Goal: Check status: Check status

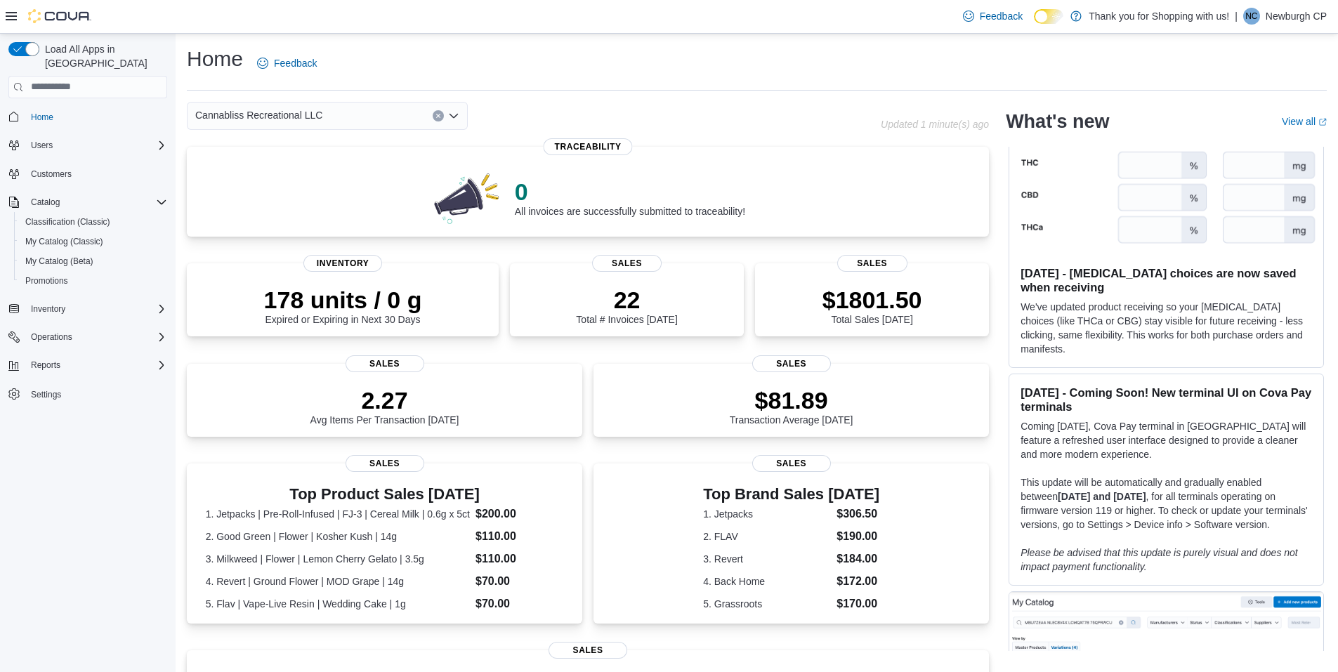
scroll to position [70, 0]
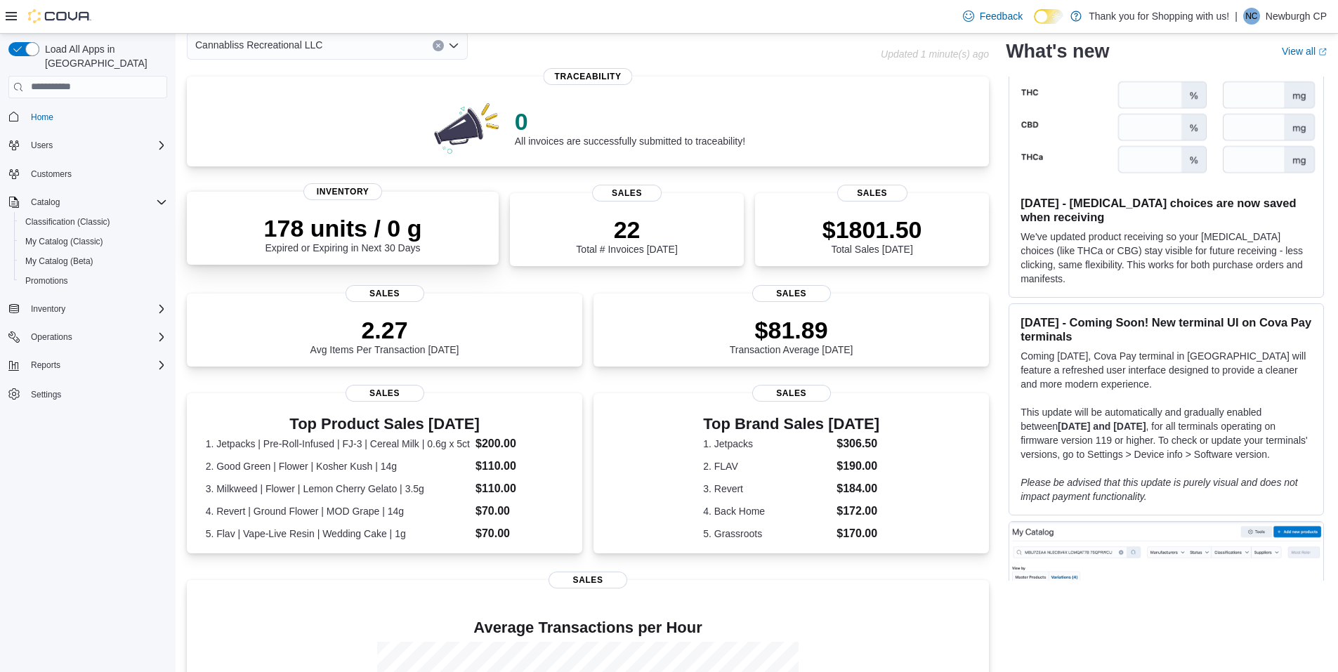
click at [285, 245] on div "178 units / 0 g Expired or Expiring in Next 30 Days" at bounding box center [343, 233] width 158 height 39
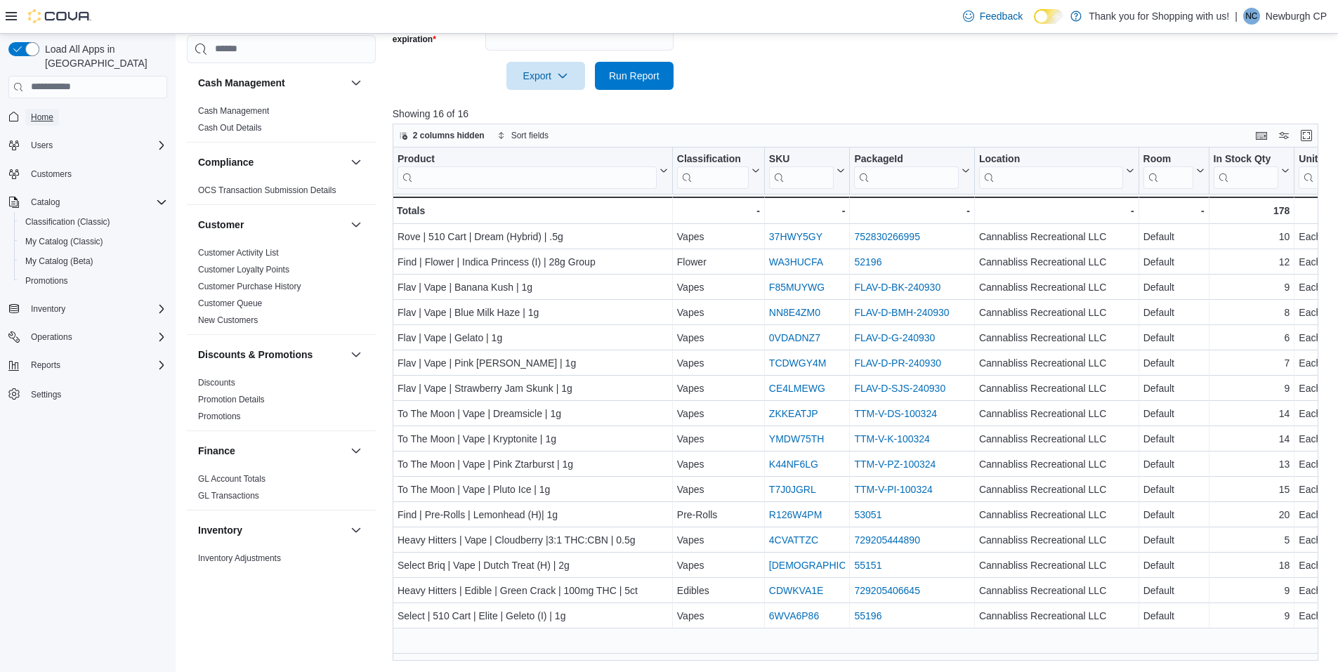
click at [40, 112] on span "Home" at bounding box center [42, 117] width 22 height 11
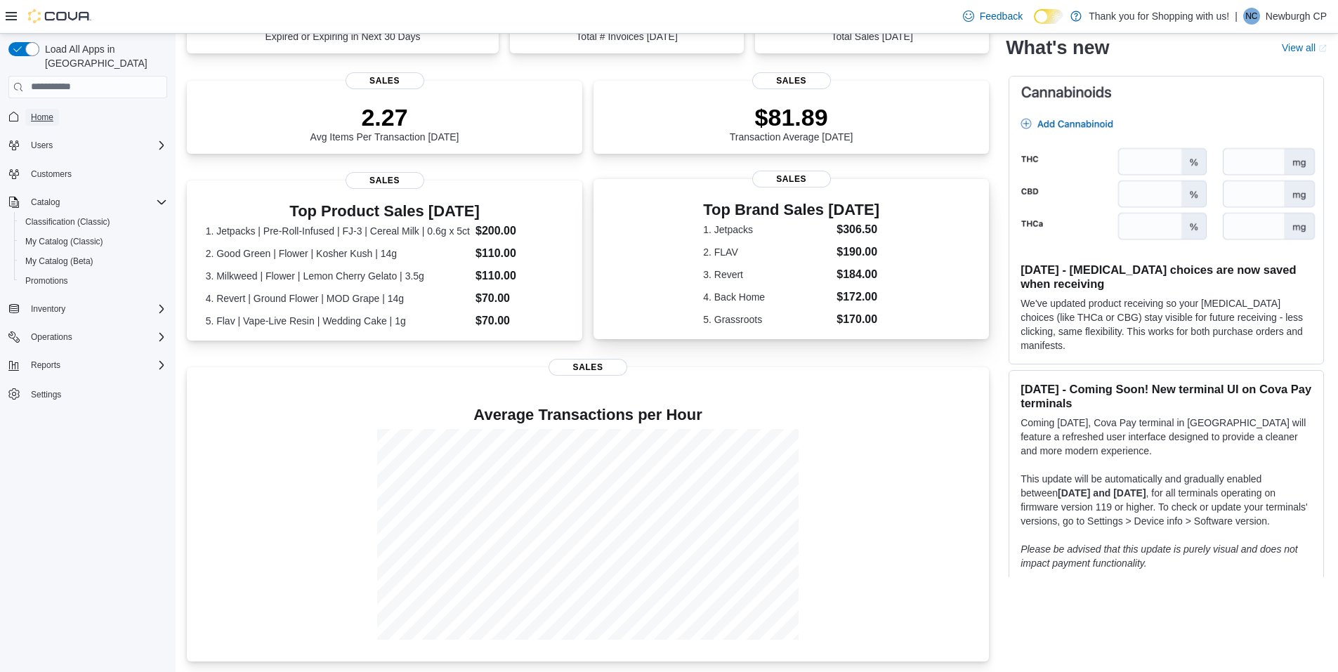
scroll to position [284, 0]
drag, startPoint x: 710, startPoint y: 231, endPoint x: 884, endPoint y: 256, distance: 176.0
click at [884, 256] on div "Top Brand Sales Today 1. Jetpacks $306.50 2. FLAV $190.00 3. Revert $184.00 4. …" at bounding box center [791, 261] width 373 height 132
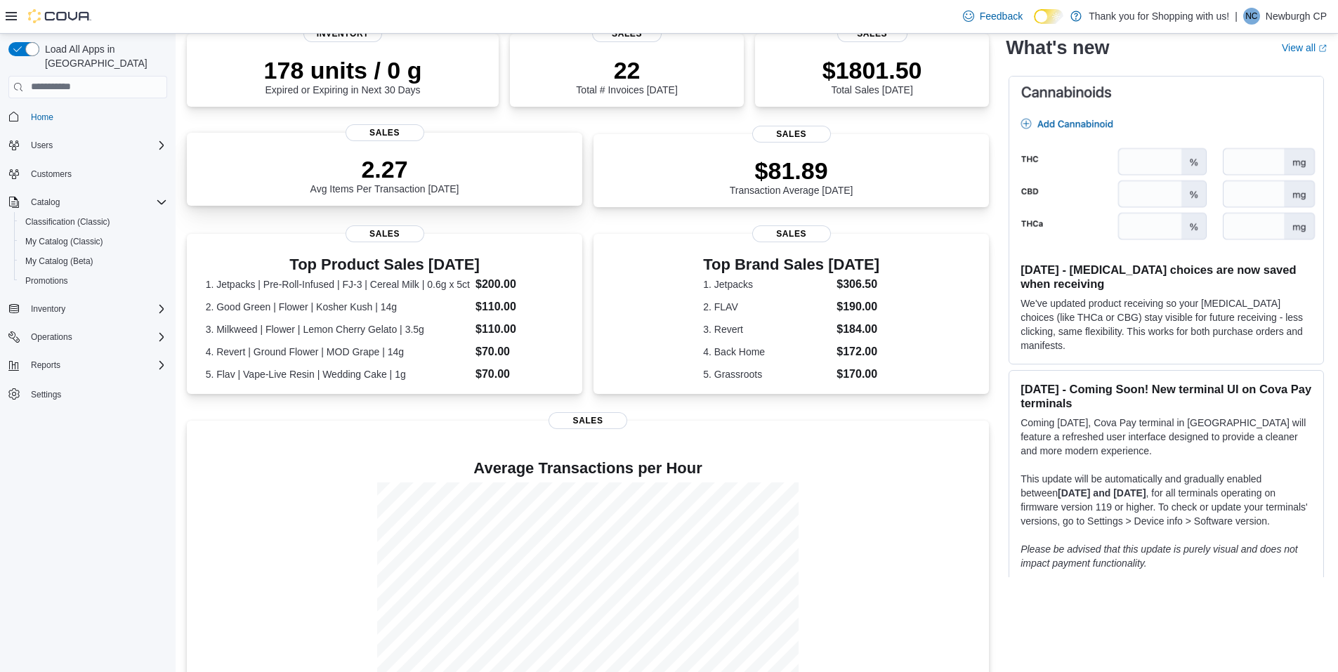
scroll to position [281, 0]
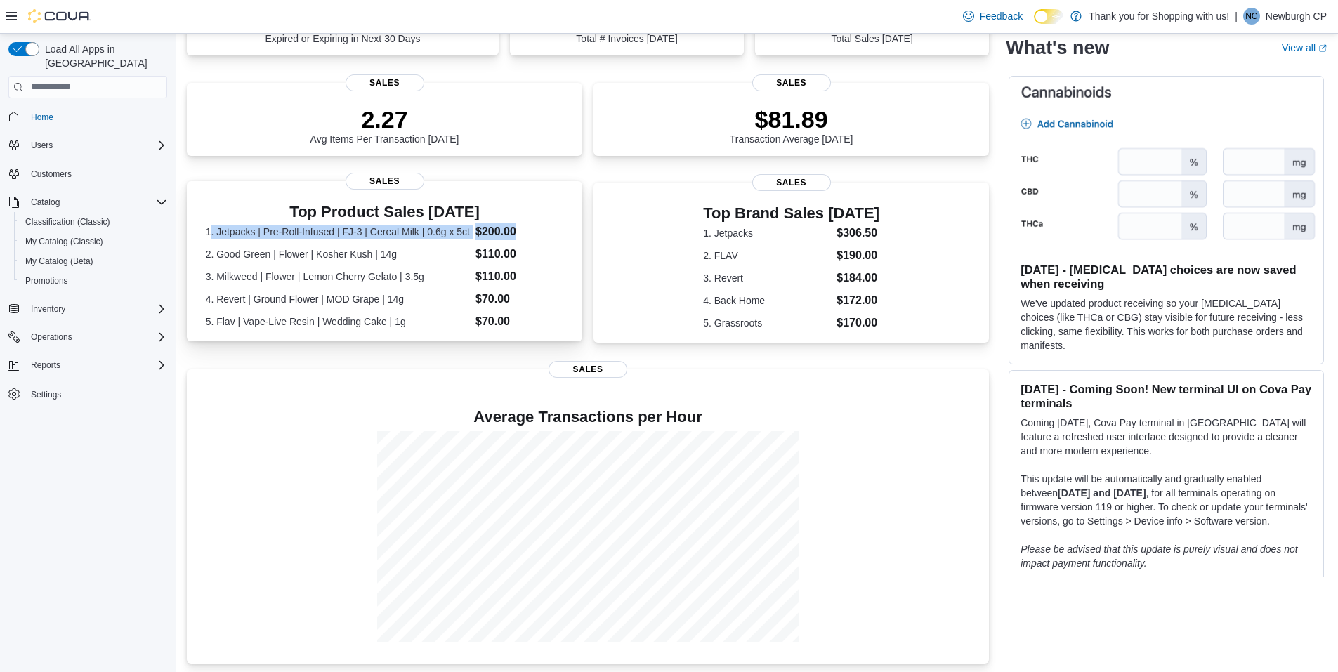
drag, startPoint x: 535, startPoint y: 229, endPoint x: 212, endPoint y: 228, distance: 323.1
click at [212, 228] on dl "1. Jetpacks | Pre-Roll-Infused | FJ-3 | Cereal Milk | 0.6g x 5ct $200.00 2. Goo…" at bounding box center [385, 276] width 358 height 107
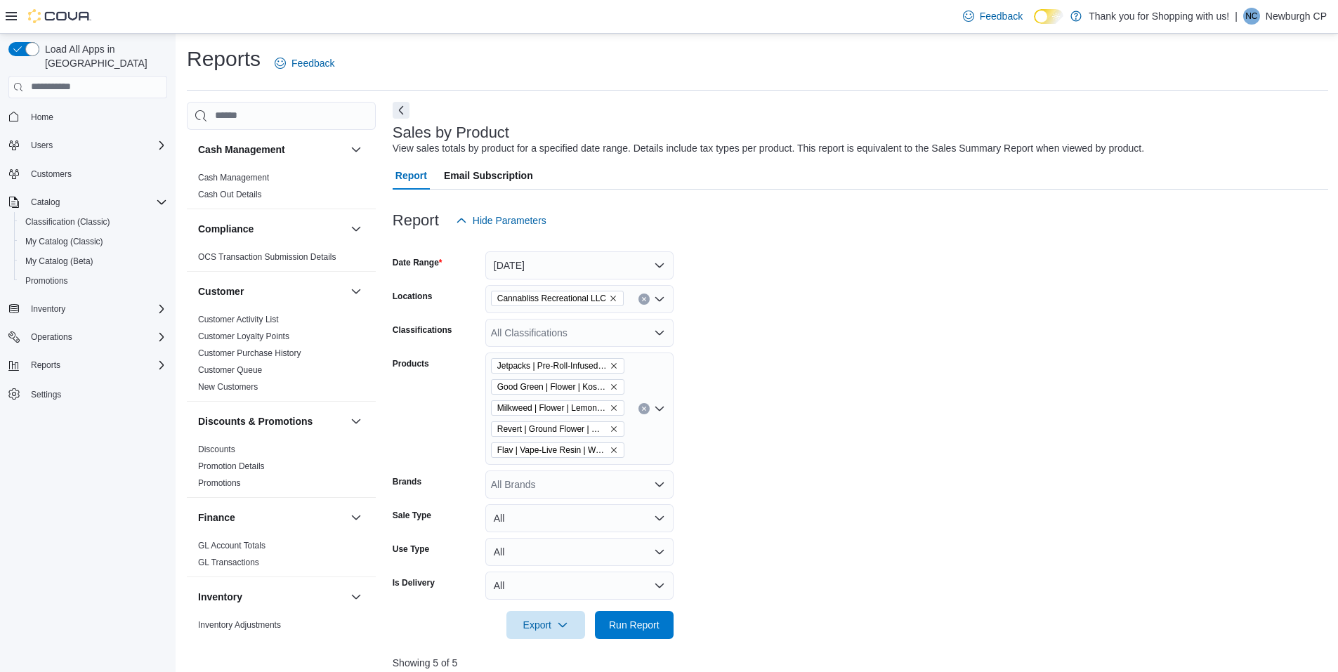
scroll to position [281, 0]
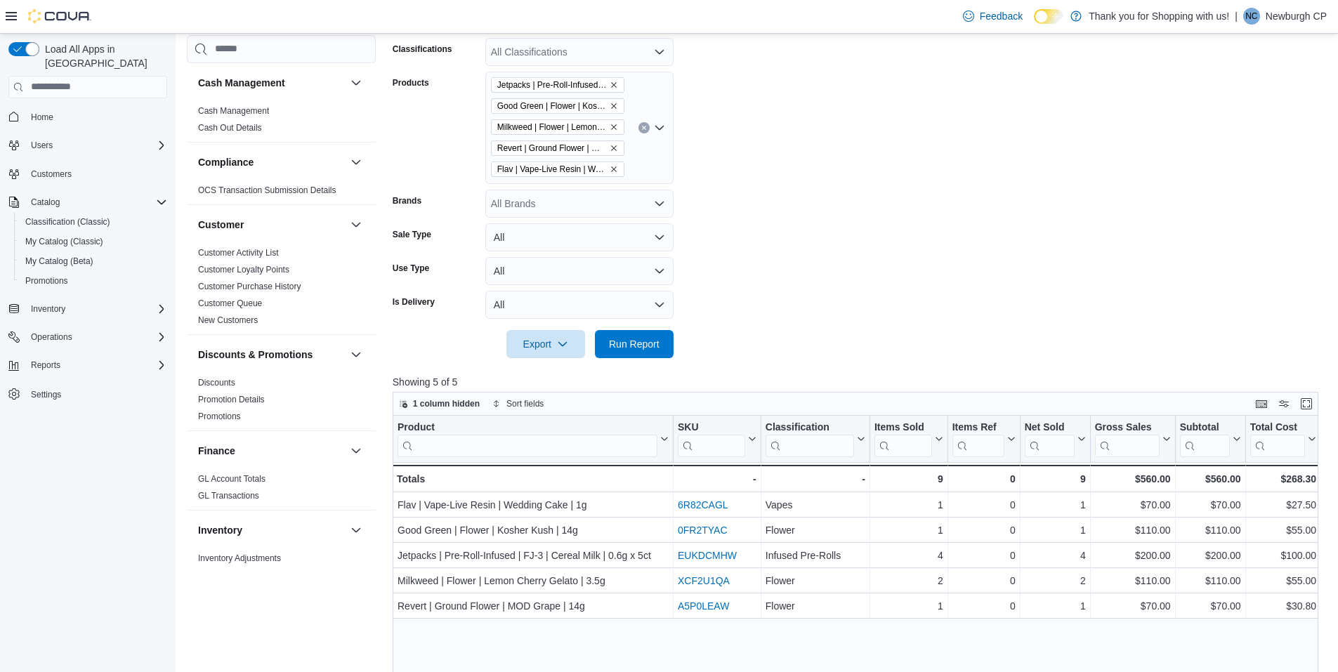
click at [614, 82] on icon "Remove Jetpacks | Pre-Roll-Infused | FJ-3 | Cereal Milk | 0.6g x 5ct from selec…" at bounding box center [614, 85] width 8 height 8
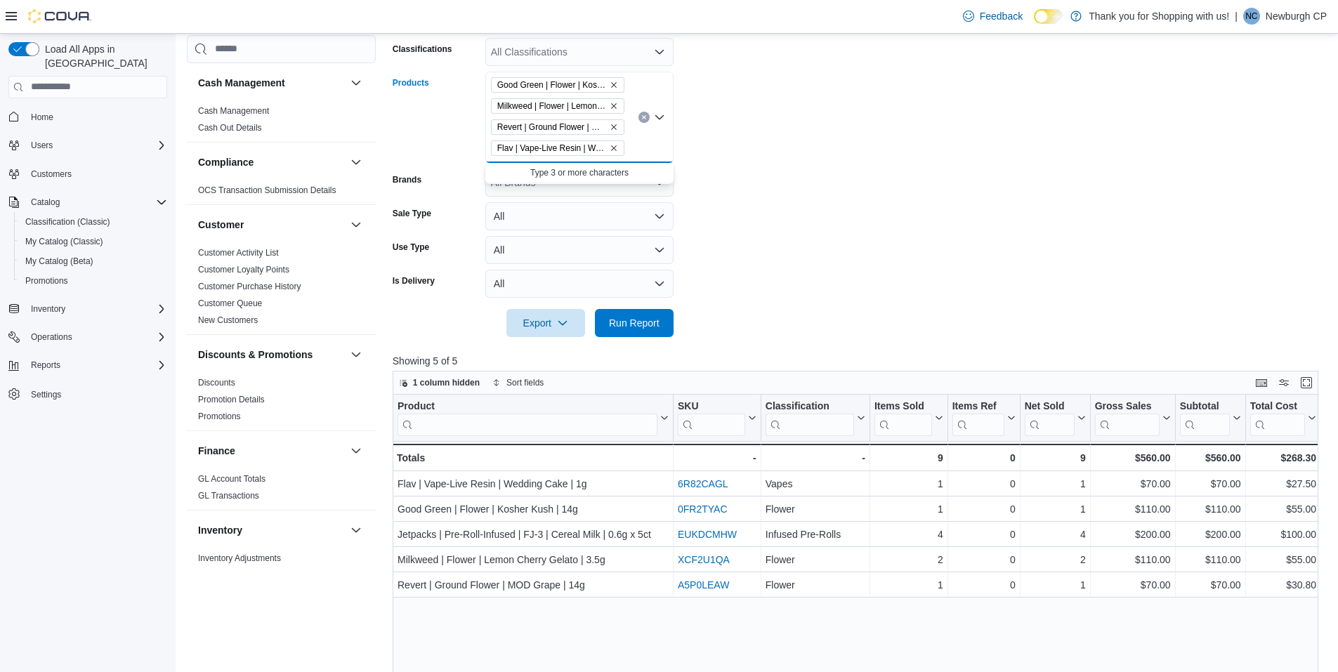
click at [614, 82] on icon "Remove Good Green | Flower | Kosher Kush | 14g from selection in this group" at bounding box center [614, 85] width 8 height 8
click at [614, 102] on icon "Remove Milkweed | Flower | Lemon Cherry Gelato | 3.5g from selection in this gr…" at bounding box center [614, 106] width 8 height 8
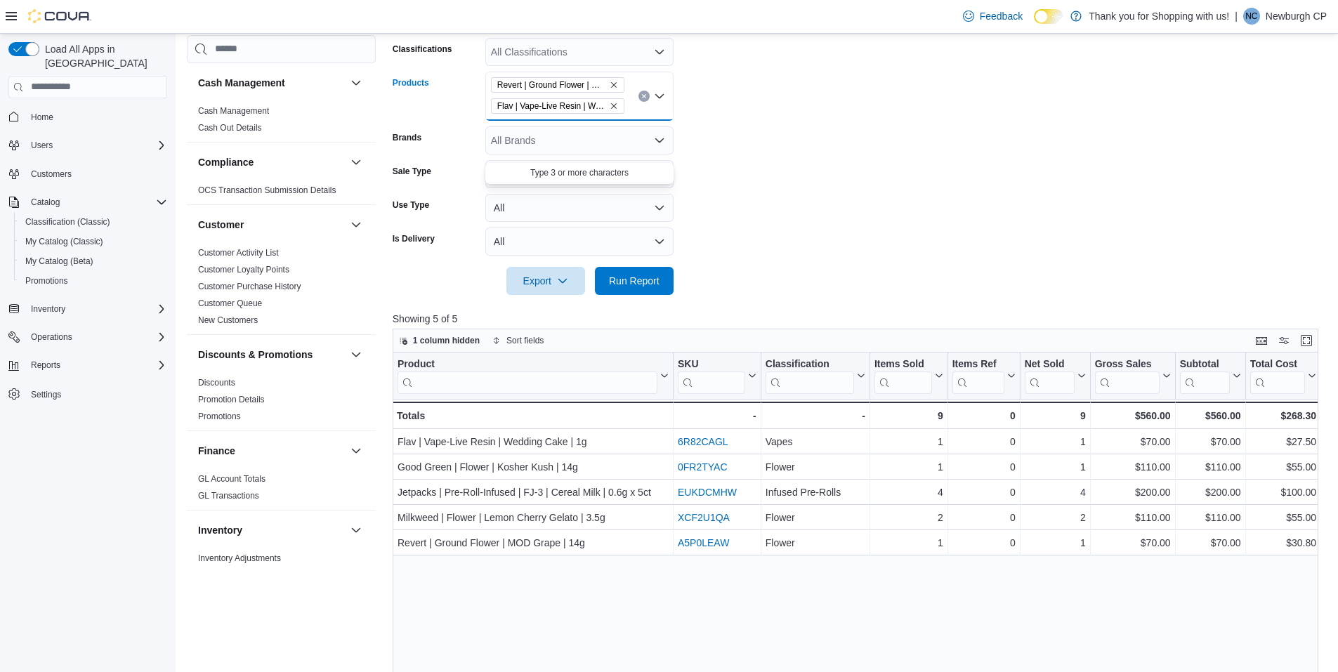
click at [614, 82] on icon "Remove Revert | Ground Flower | MOD Grape | 14g from selection in this group" at bounding box center [614, 85] width 8 height 8
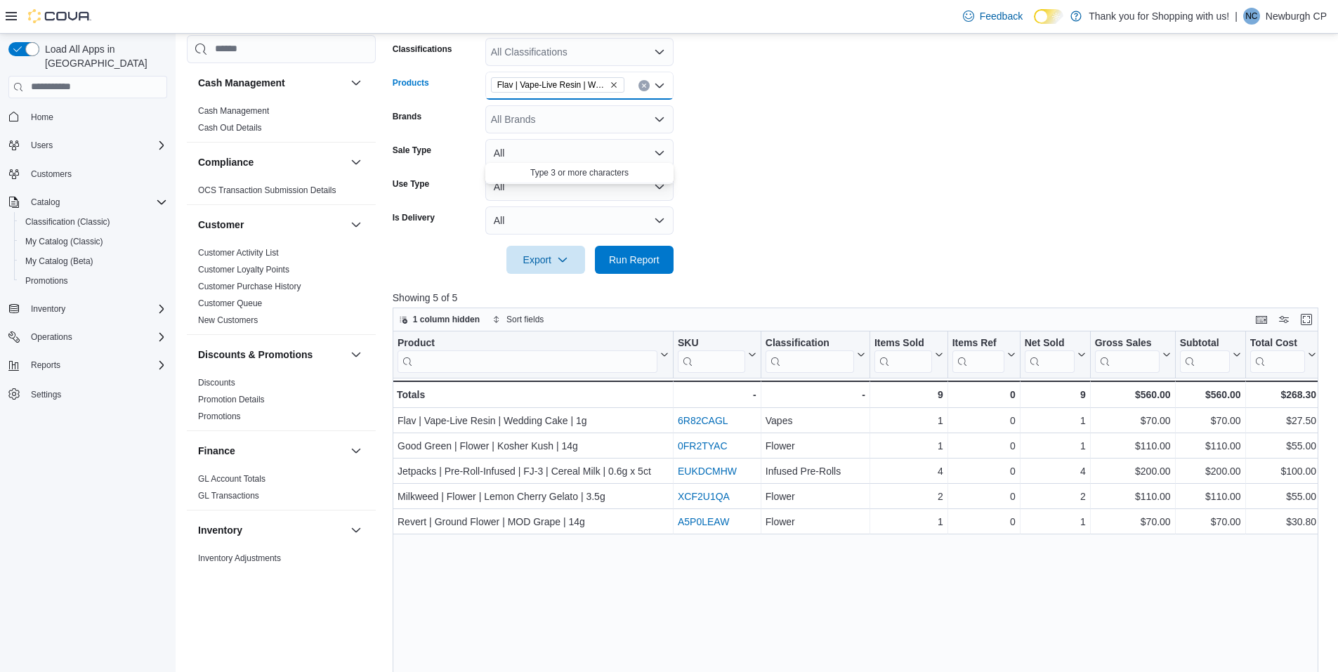
click at [614, 82] on icon "Remove Flav | Vape-Live Resin | Wedding Cake | 1g from selection in this group" at bounding box center [614, 85] width 8 height 8
click at [589, 56] on div "All Classifications" at bounding box center [579, 52] width 188 height 28
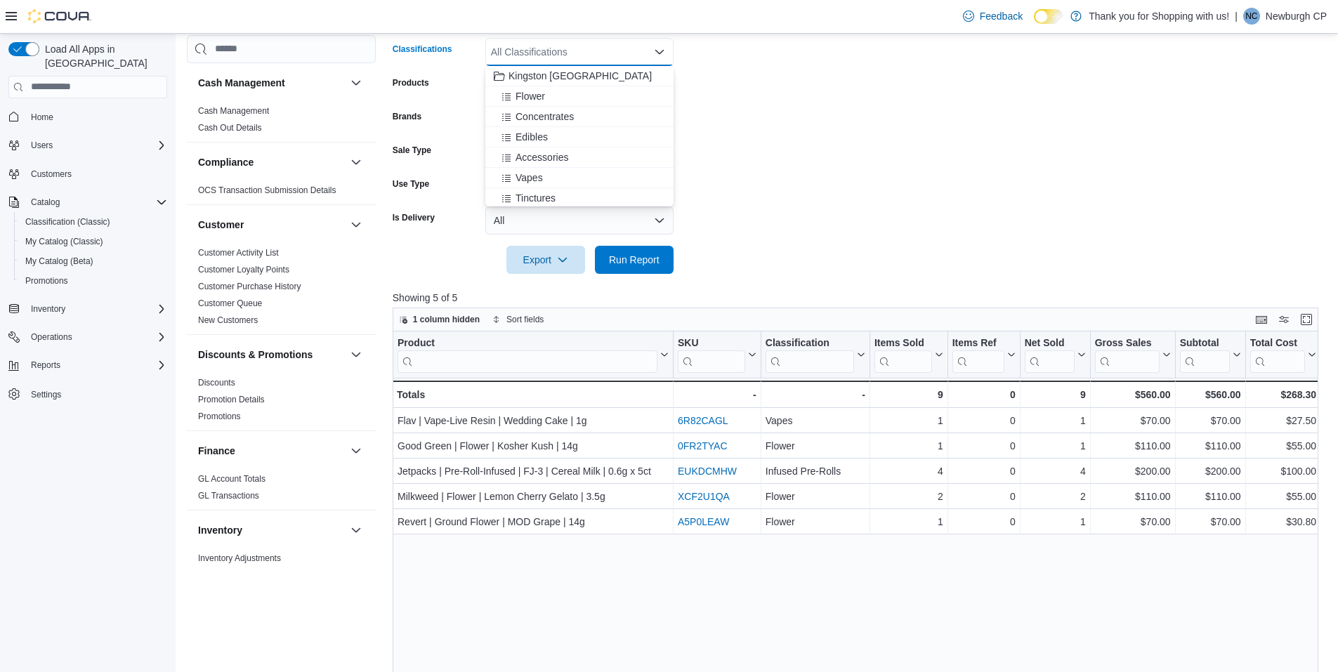
click at [589, 56] on div "All Classifications Combo box. Selected. Combo box input. All Classifications. …" at bounding box center [579, 52] width 188 height 28
click at [568, 180] on div "Pre-Rolls" at bounding box center [579, 180] width 171 height 14
click at [726, 253] on form "Date Range Today Locations Cannabliss Recreational LLC Classifications Pre-Roll…" at bounding box center [861, 114] width 936 height 320
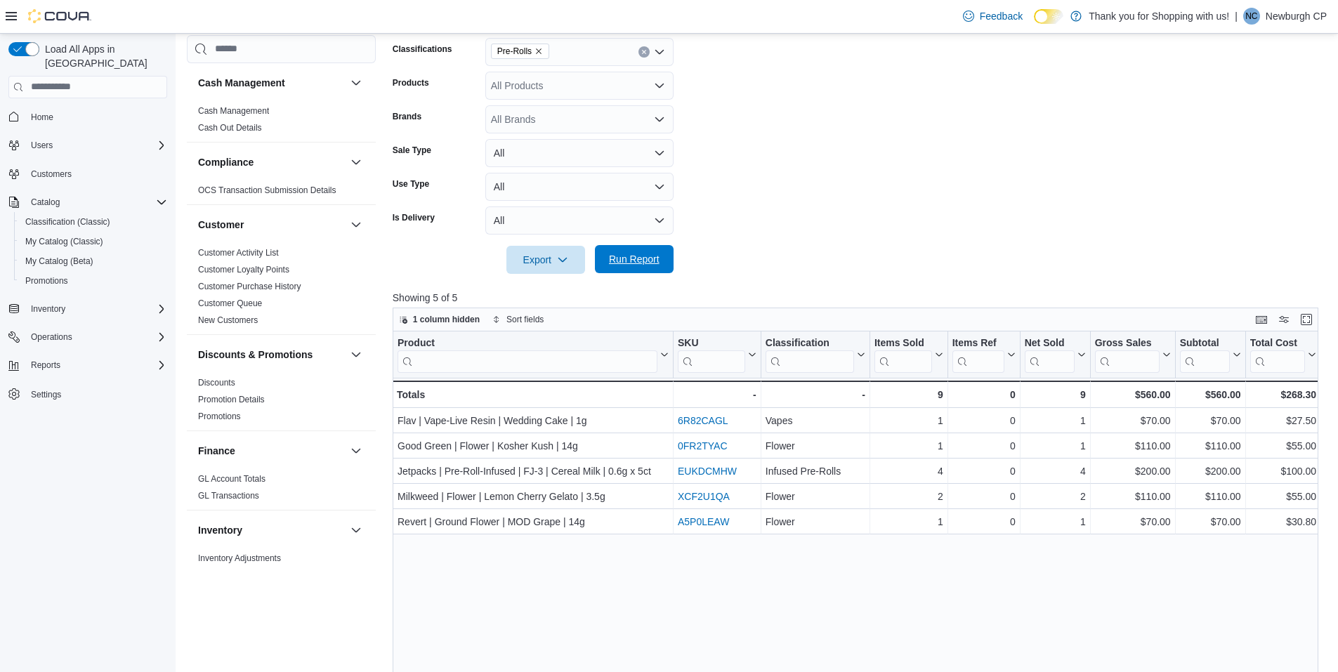
click at [655, 263] on span "Run Report" at bounding box center [634, 259] width 51 height 14
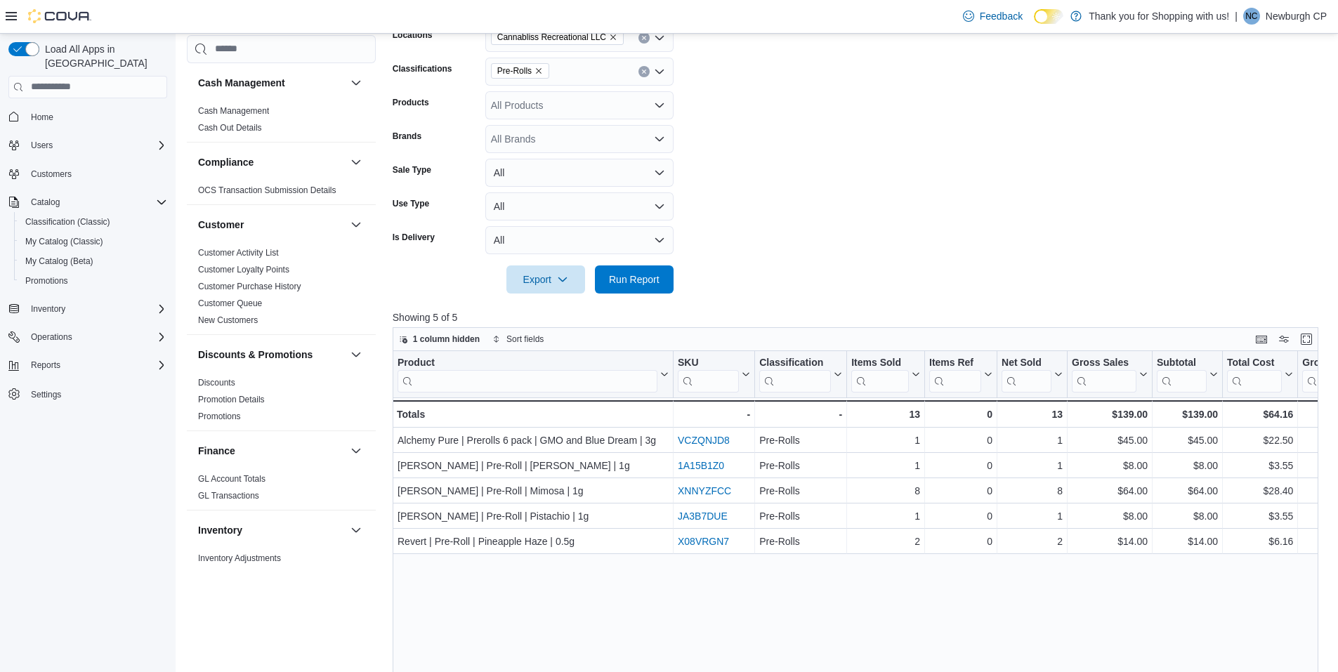
scroll to position [211, 0]
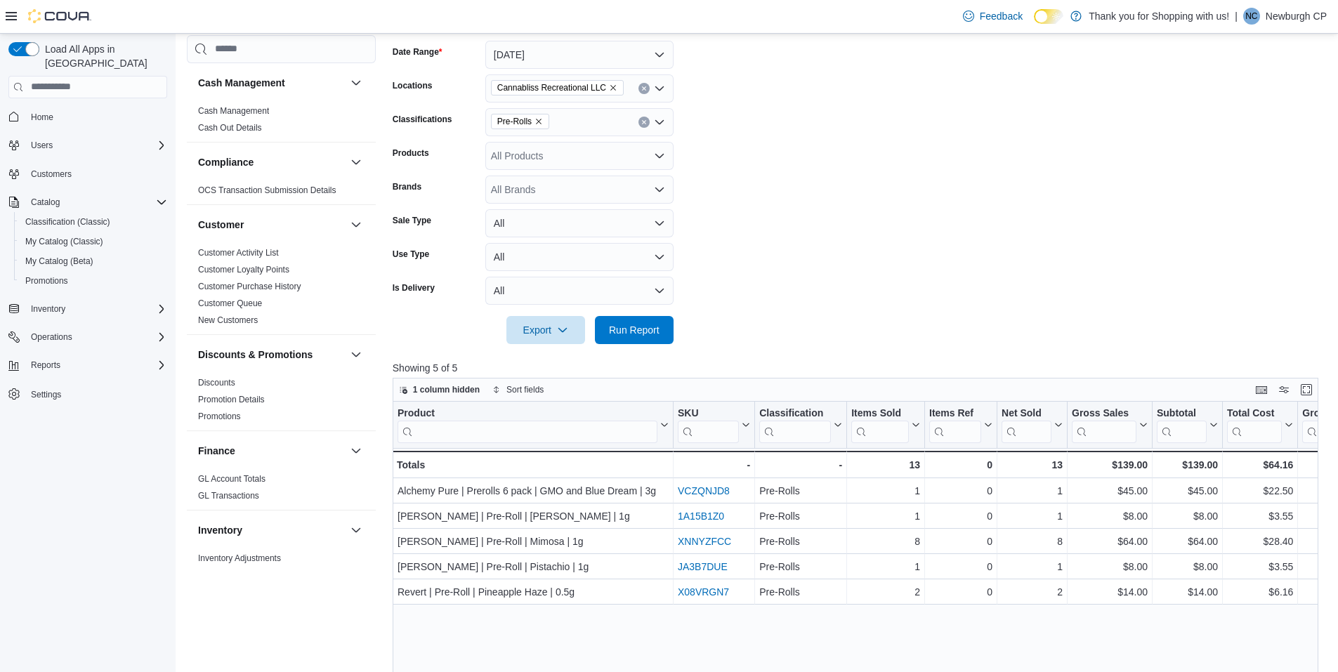
click at [537, 121] on icon "Remove Pre-Rolls from selection in this group" at bounding box center [539, 122] width 6 height 6
click at [569, 188] on span "Infused Pre-Rolls" at bounding box center [553, 189] width 75 height 14
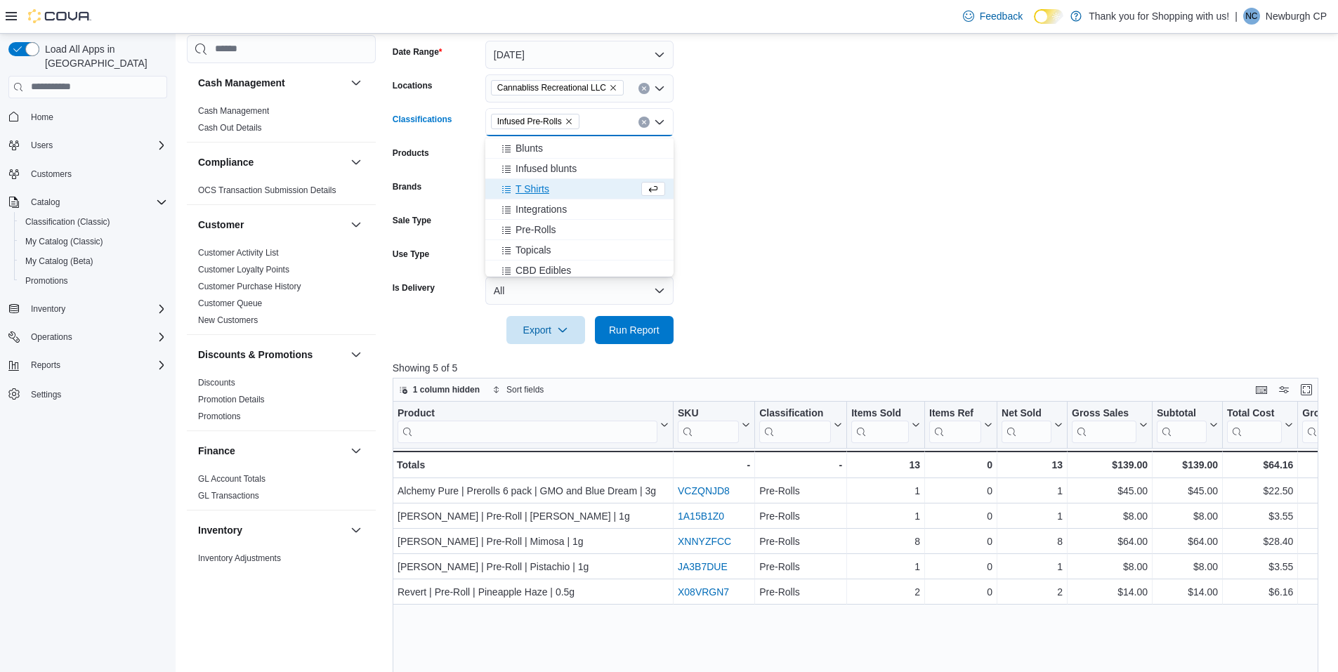
click at [798, 249] on form "Date Range Today Locations Cannabliss Recreational LLC Classifications Infused …" at bounding box center [861, 184] width 936 height 320
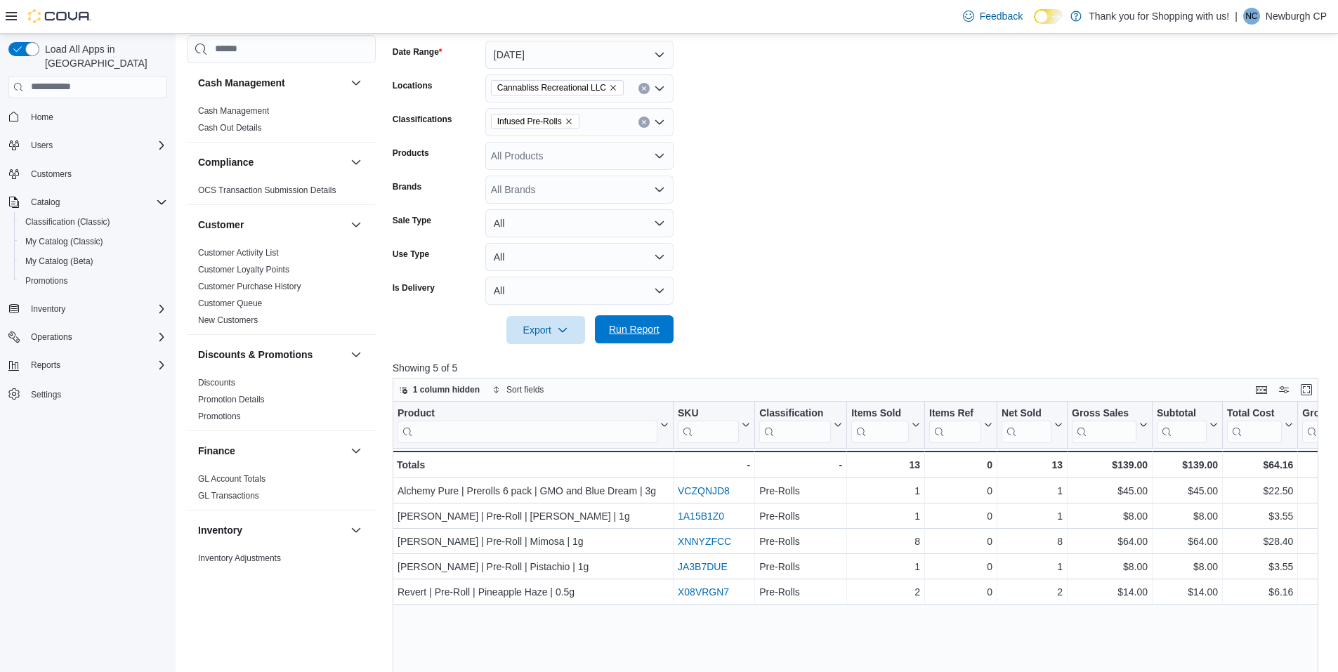
click at [652, 333] on span "Run Report" at bounding box center [634, 329] width 51 height 14
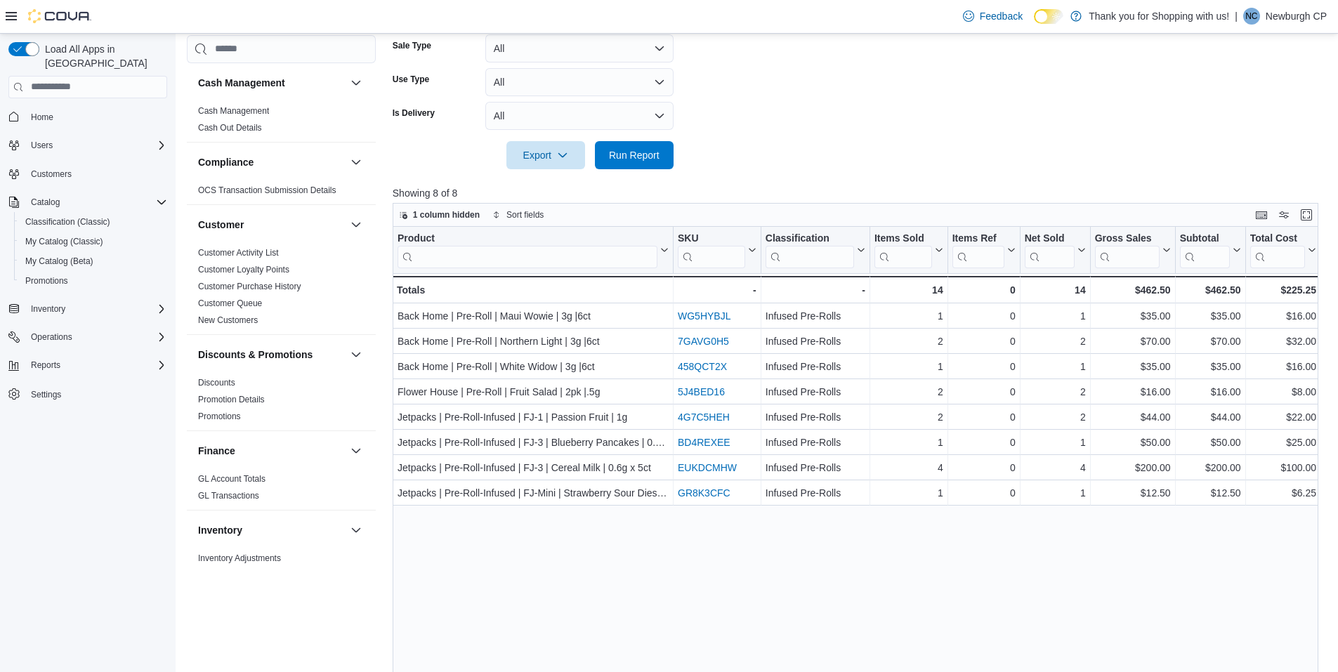
scroll to position [421, 0]
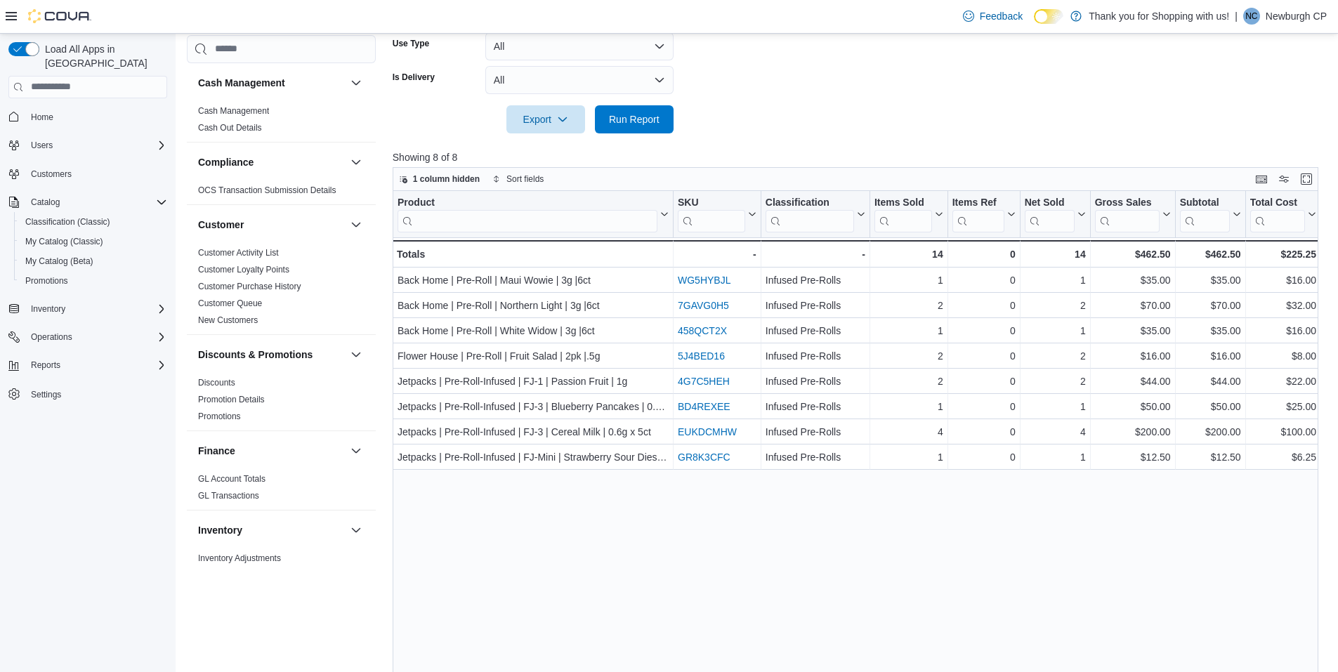
drag, startPoint x: 948, startPoint y: 516, endPoint x: 897, endPoint y: 142, distance: 377.2
click at [897, 142] on div at bounding box center [861, 141] width 936 height 17
